Goal: Information Seeking & Learning: Learn about a topic

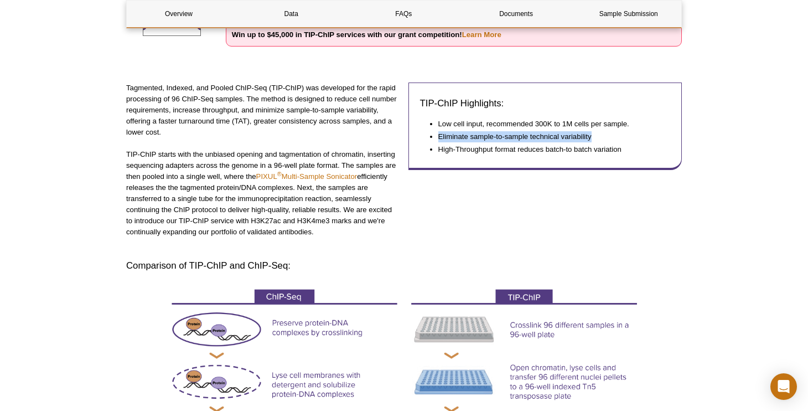
scroll to position [204, 0]
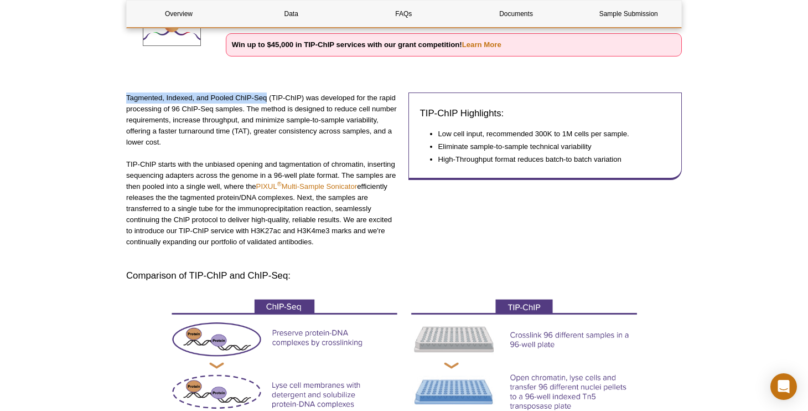
drag, startPoint x: 126, startPoint y: 94, endPoint x: 268, endPoint y: 96, distance: 142.2
copy p "Tagmented, Indexed, and Pooled ChIP-Seq"
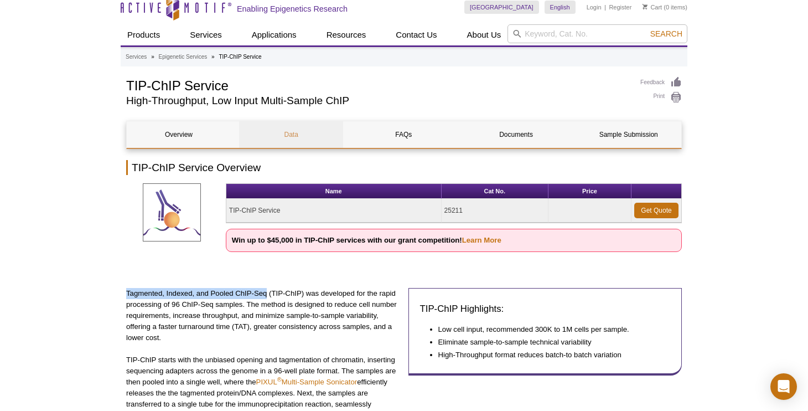
scroll to position [0, 0]
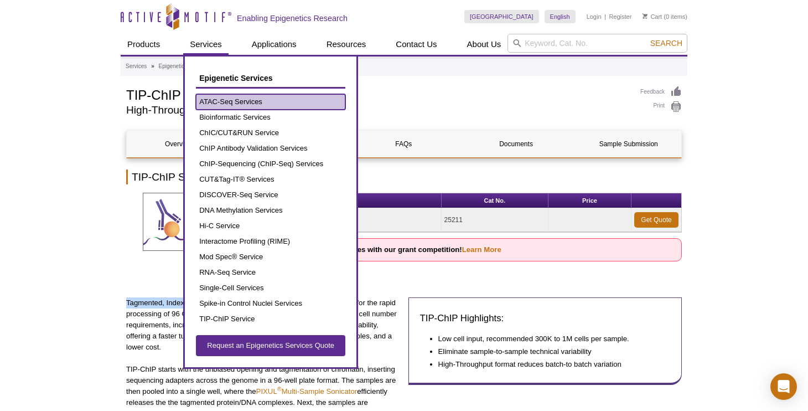
click at [228, 102] on link "ATAC-Seq Services" at bounding box center [270, 101] width 149 height 15
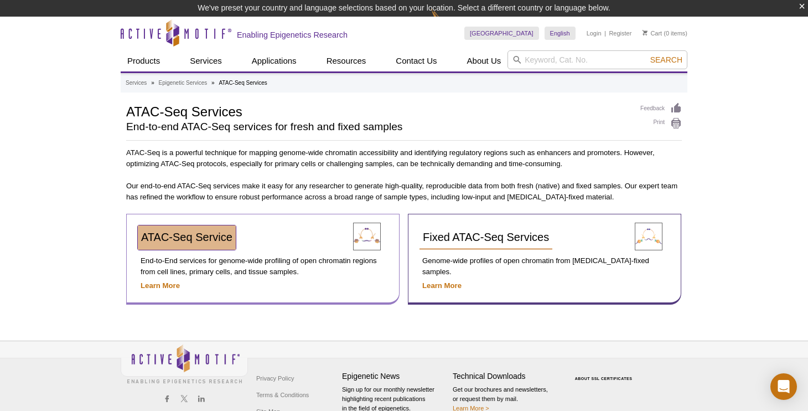
click at [203, 244] on link "ATAC-Seq Service" at bounding box center [187, 237] width 98 height 24
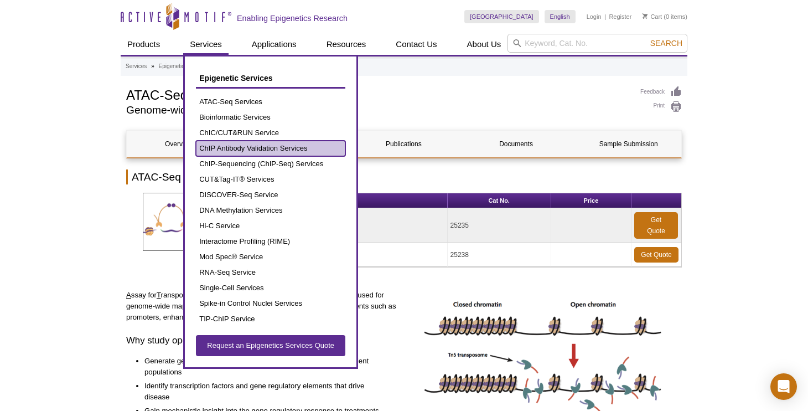
click at [229, 146] on link "ChIP Antibody Validation Services" at bounding box center [270, 148] width 149 height 15
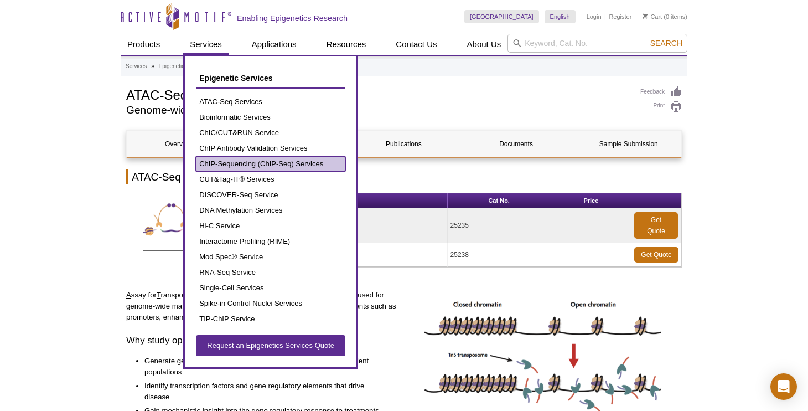
click at [222, 158] on link "ChIP-Sequencing (ChIP-Seq) Services" at bounding box center [270, 163] width 149 height 15
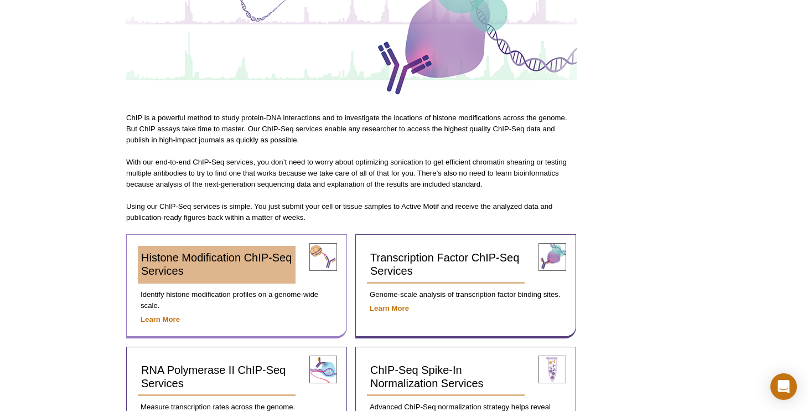
scroll to position [266, 0]
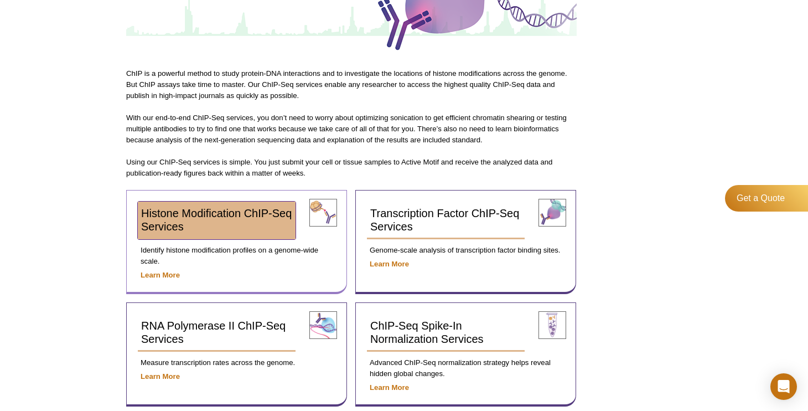
click at [186, 225] on link "Histone Modification ChIP-Seq Services" at bounding box center [217, 220] width 158 height 38
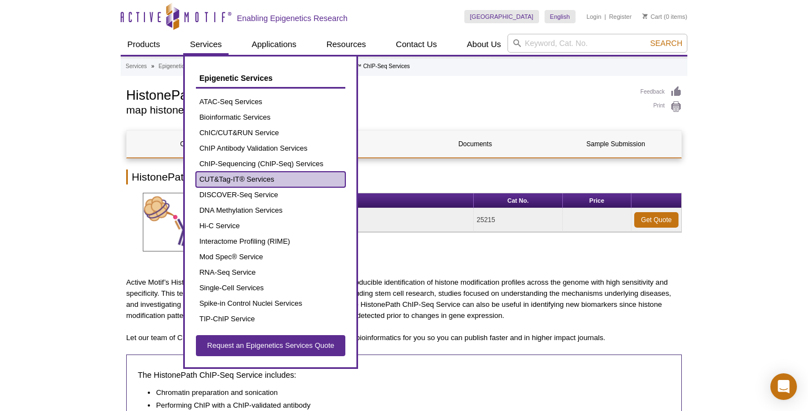
click at [215, 180] on link "CUT&Tag-IT® Services" at bounding box center [270, 179] width 149 height 15
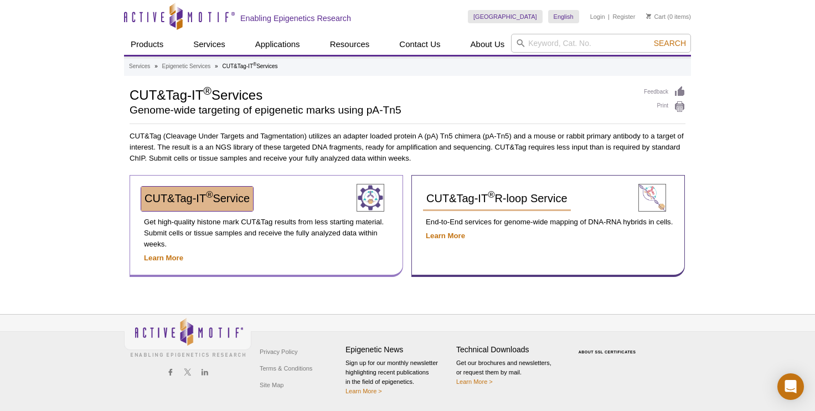
click at [210, 195] on sup "®" at bounding box center [209, 195] width 7 height 11
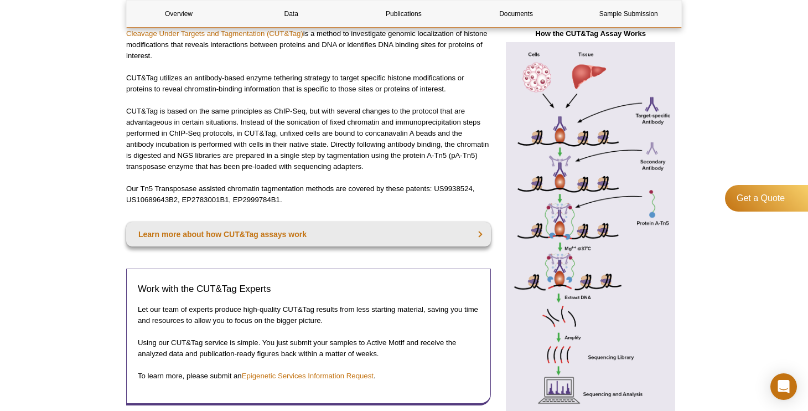
scroll to position [266, 0]
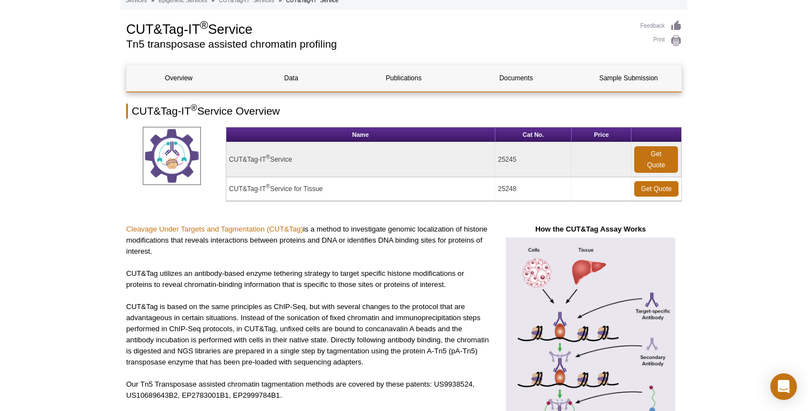
scroll to position [0, 0]
